Goal: Check status

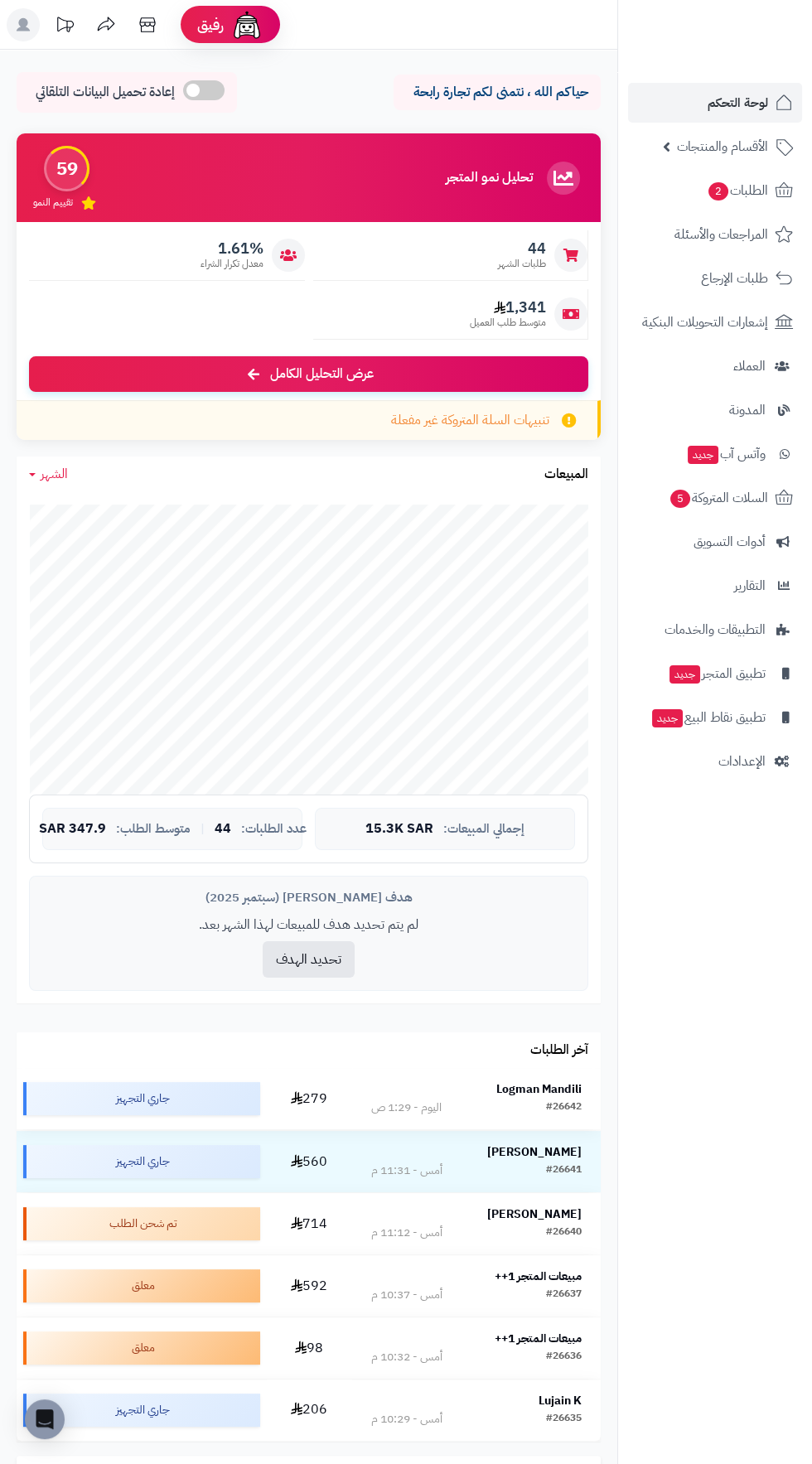
click at [557, 1081] on strong "Logman Mandili" at bounding box center [539, 1089] width 85 height 18
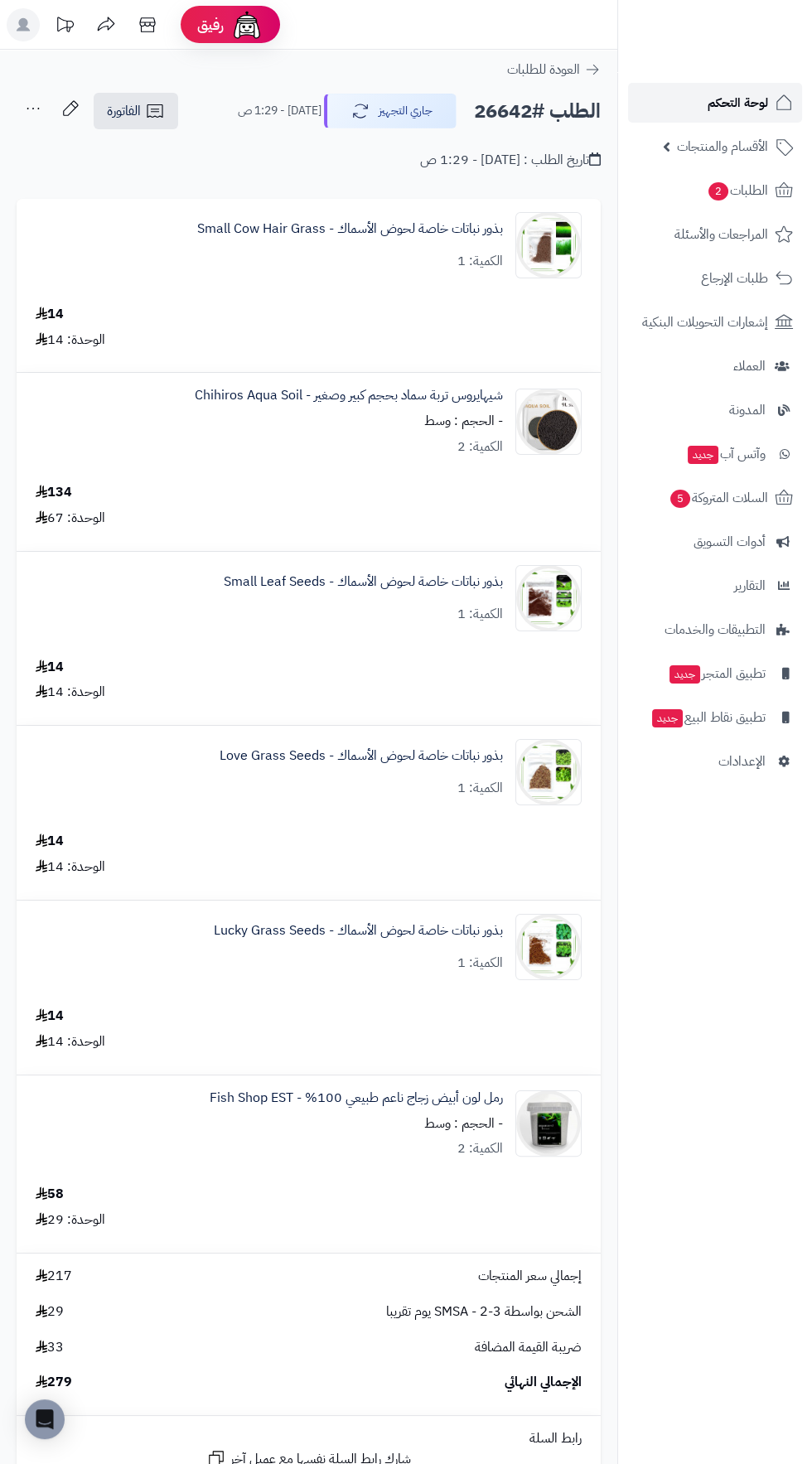
click at [727, 102] on span "لوحة التحكم" at bounding box center [737, 102] width 60 height 23
